Goal: Task Accomplishment & Management: Manage account settings

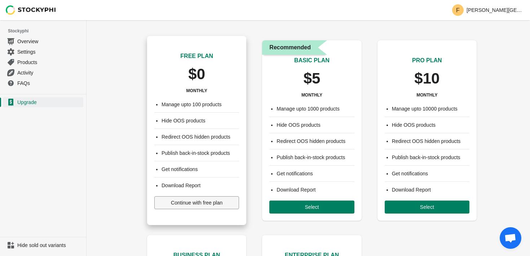
click at [194, 201] on span "Continue with free plan" at bounding box center [197, 203] width 52 height 6
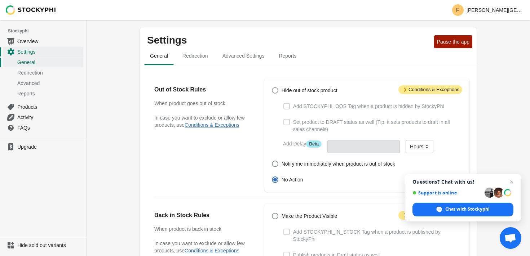
click at [275, 90] on span at bounding box center [275, 90] width 6 height 6
click at [272, 88] on input "Hide out of stock product" at bounding box center [272, 87] width 0 height 0
radio input "true"
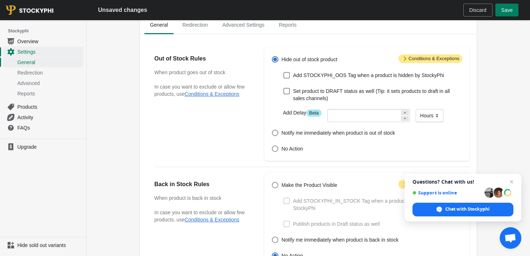
scroll to position [31, 0]
click at [412, 57] on span "Attention Conditions & Exceptions" at bounding box center [430, 59] width 64 height 9
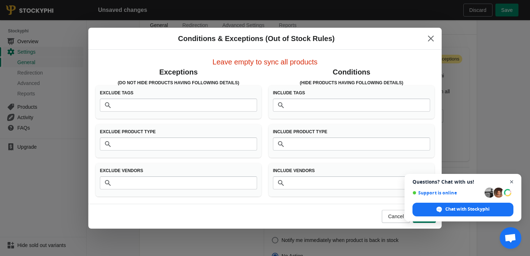
click at [511, 182] on span "Open chat" at bounding box center [511, 182] width 9 height 9
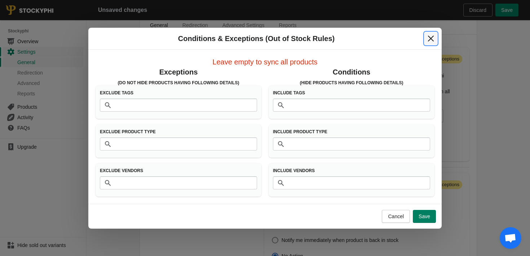
click at [431, 39] on icon "Close" at bounding box center [431, 38] width 6 height 6
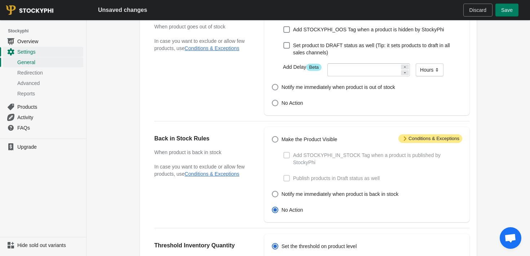
scroll to position [93, 0]
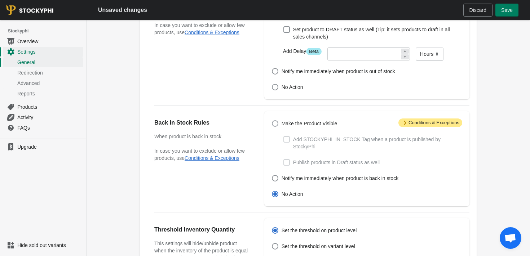
click at [275, 123] on span at bounding box center [275, 123] width 6 height 6
click at [272, 121] on input "Make the Product Visible" at bounding box center [272, 120] width 0 height 0
radio input "true"
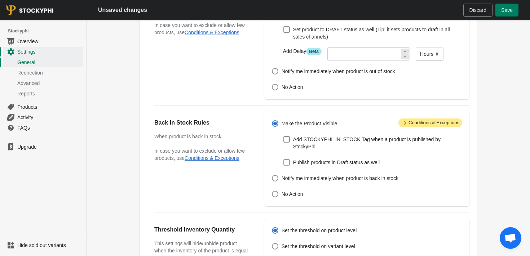
click at [287, 163] on span at bounding box center [286, 162] width 6 height 6
click at [284, 160] on input "Publish products in Draft status as well" at bounding box center [283, 159] width 0 height 0
checkbox input "true"
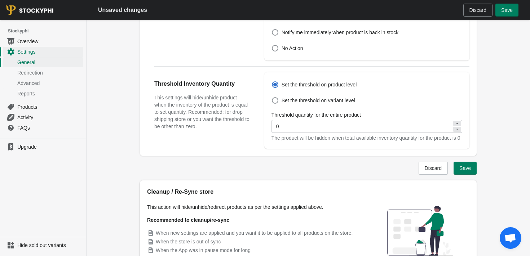
scroll to position [0, 0]
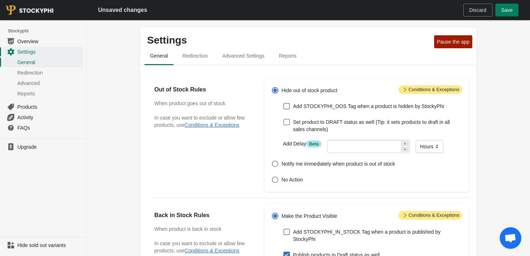
click at [287, 124] on span at bounding box center [286, 122] width 6 height 6
click at [284, 119] on input "Set product to DRAFT status as well (Tip: it sets products to draft in all sale…" at bounding box center [283, 119] width 0 height 0
checkbox input "true"
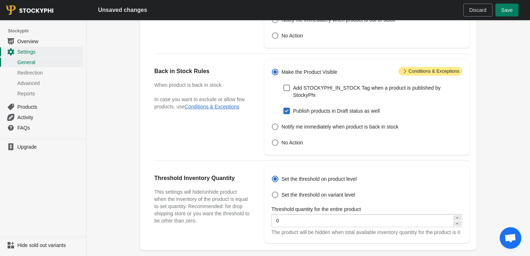
scroll to position [295, 0]
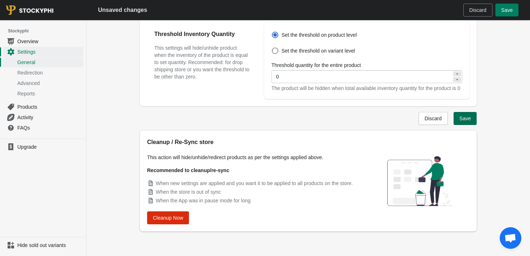
click at [462, 120] on span "Save" at bounding box center [465, 119] width 12 height 6
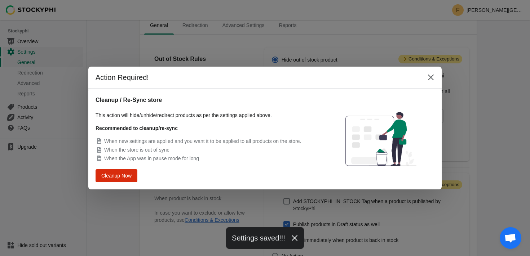
scroll to position [277, 0]
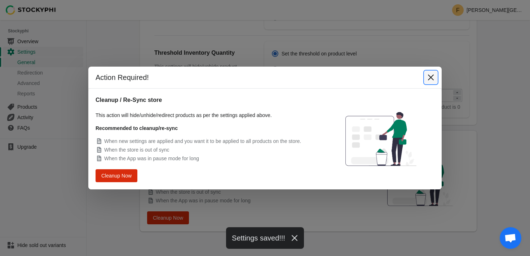
click at [430, 77] on icon "Close" at bounding box center [431, 78] width 6 height 6
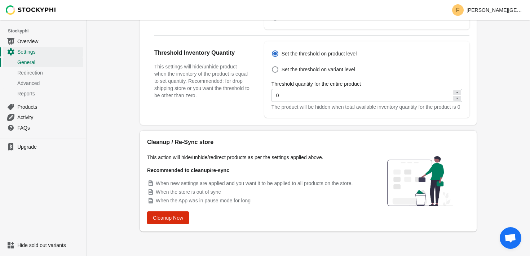
scroll to position [0, 0]
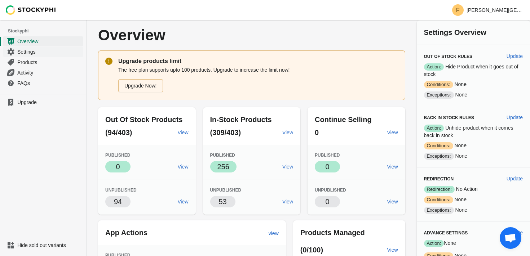
click at [26, 50] on span "Settings" at bounding box center [49, 51] width 64 height 7
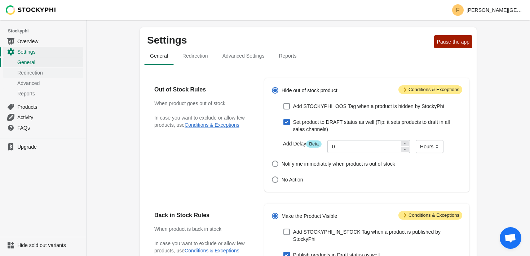
click at [43, 71] on span "Redirection" at bounding box center [49, 72] width 64 height 7
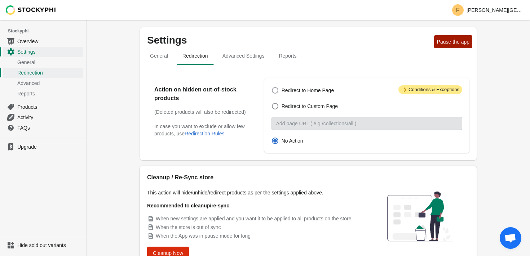
click at [276, 89] on span at bounding box center [275, 90] width 6 height 6
click at [272, 88] on input "Redirect to Home Page" at bounding box center [272, 87] width 0 height 0
radio input "true"
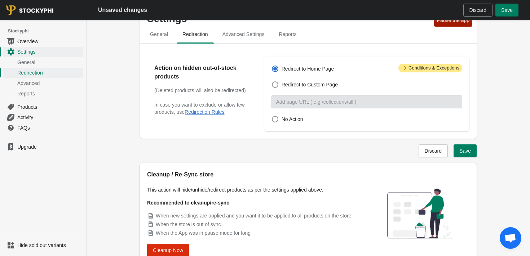
scroll to position [54, 0]
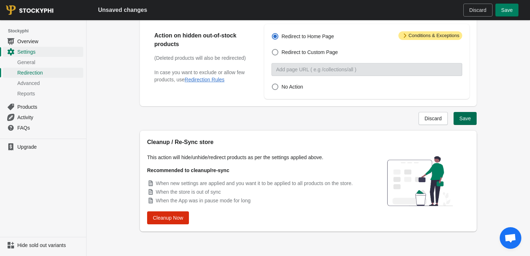
click at [463, 115] on button "Save" at bounding box center [464, 118] width 23 height 13
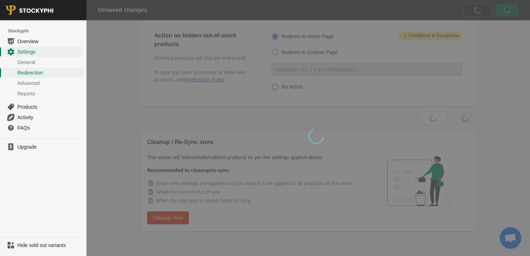
scroll to position [0, 0]
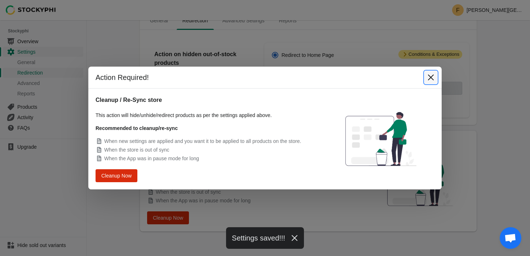
click at [429, 78] on icon "Close" at bounding box center [430, 77] width 7 height 7
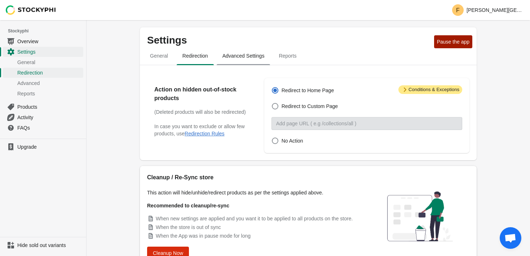
click at [242, 57] on span "Advanced Settings" at bounding box center [244, 55] width 54 height 13
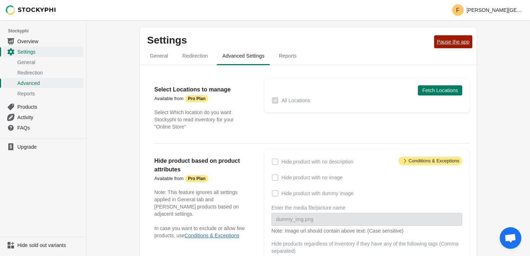
click at [437, 45] on span "Pause the app" at bounding box center [453, 42] width 32 height 6
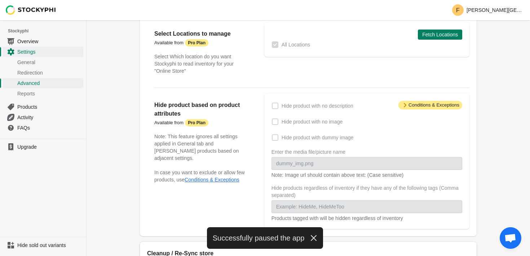
scroll to position [58, 0]
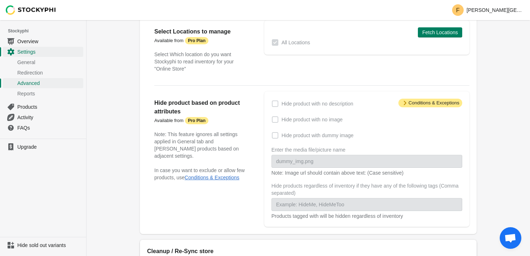
click at [275, 118] on span at bounding box center [275, 119] width 6 height 6
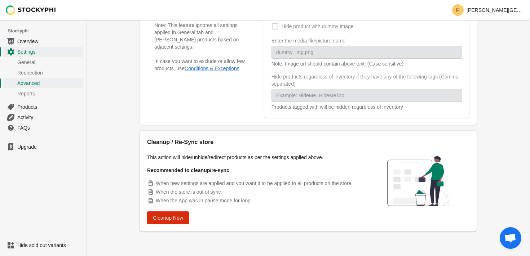
scroll to position [0, 0]
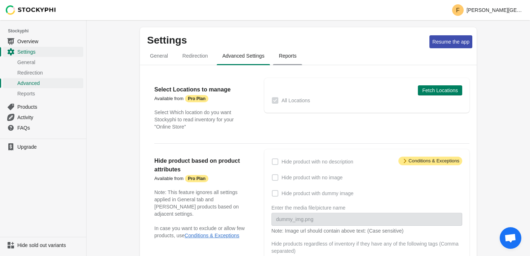
click at [289, 54] on span "Reports" at bounding box center [287, 55] width 29 height 13
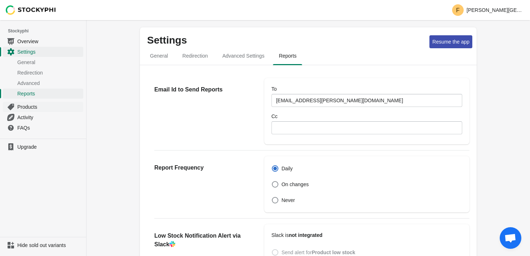
click at [32, 108] on span "Products" at bounding box center [49, 106] width 64 height 7
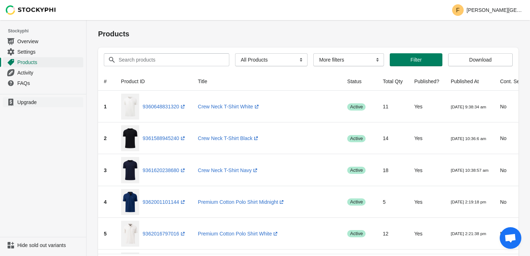
click at [25, 103] on span "Upgrade" at bounding box center [49, 102] width 64 height 7
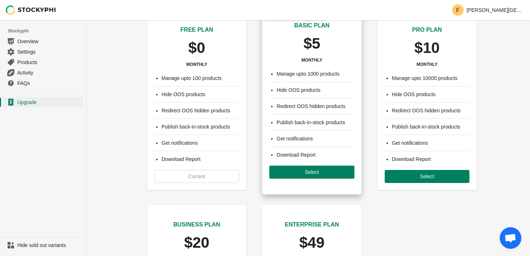
scroll to position [35, 0]
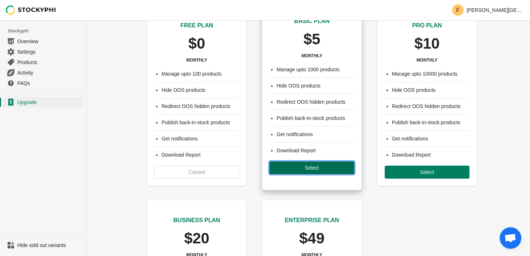
click at [308, 167] on span "Select" at bounding box center [312, 168] width 14 height 6
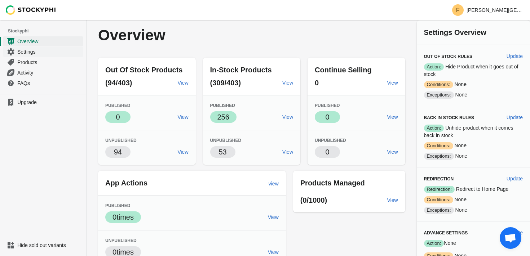
click at [27, 52] on span "Settings" at bounding box center [49, 51] width 64 height 7
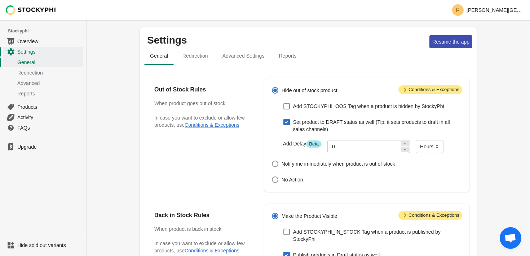
click at [287, 122] on span at bounding box center [286, 122] width 6 height 6
click at [284, 119] on input "Set product to DRAFT status as well (Tip: it sets products to draft in all sale…" at bounding box center [283, 119] width 0 height 0
checkbox input "false"
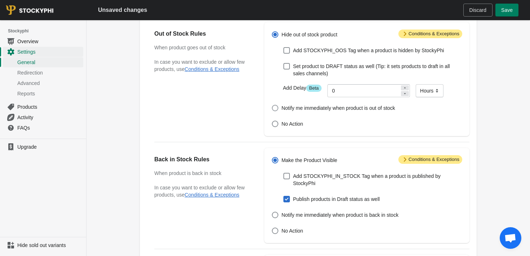
scroll to position [58, 0]
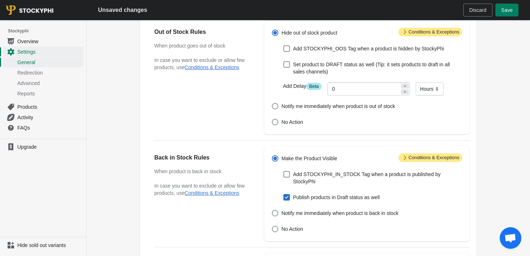
click at [289, 198] on span at bounding box center [286, 197] width 6 height 6
click at [284, 195] on input "Publish products in Draft status as well" at bounding box center [283, 194] width 0 height 0
checkbox input "false"
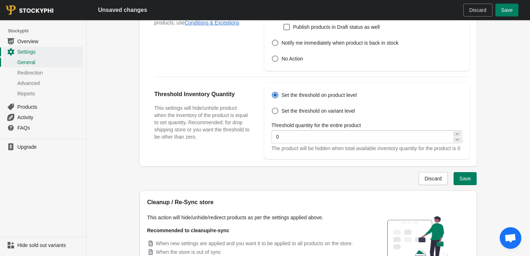
scroll to position [182, 0]
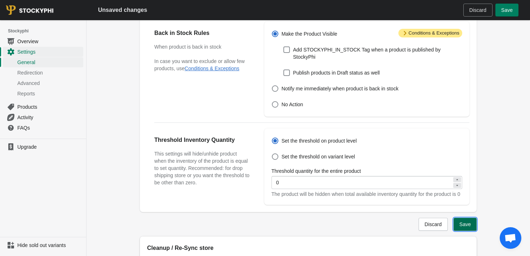
click at [458, 231] on button "Save" at bounding box center [464, 224] width 23 height 13
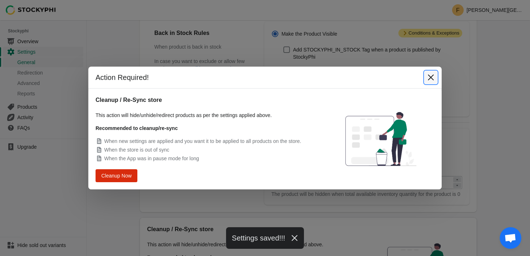
click at [431, 78] on icon "Close" at bounding box center [431, 78] width 6 height 6
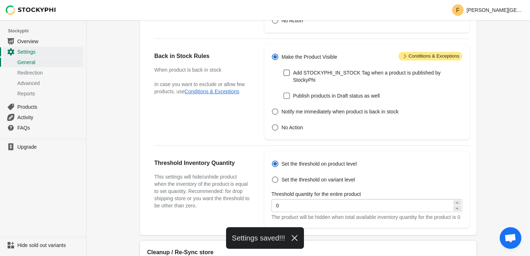
scroll to position [0, 0]
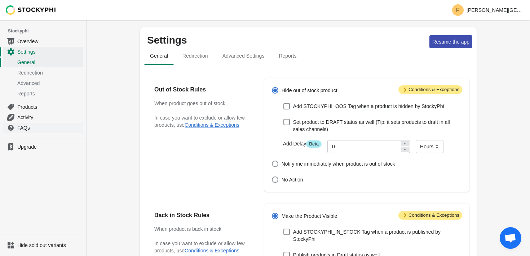
click at [26, 128] on span "FAQs" at bounding box center [49, 127] width 64 height 7
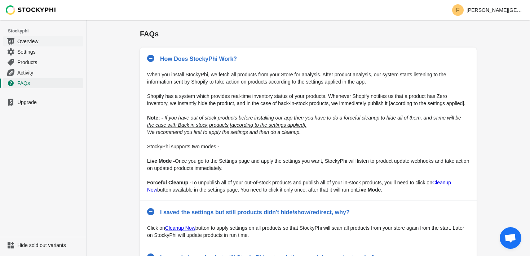
click at [33, 40] on span "Overview" at bounding box center [49, 41] width 64 height 7
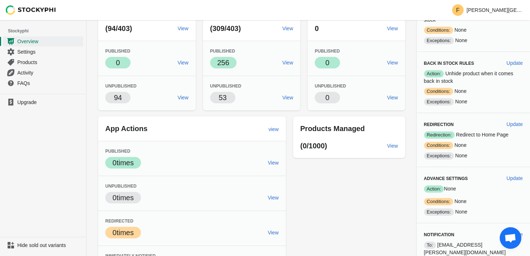
scroll to position [79, 0]
